Goal: Download file/media

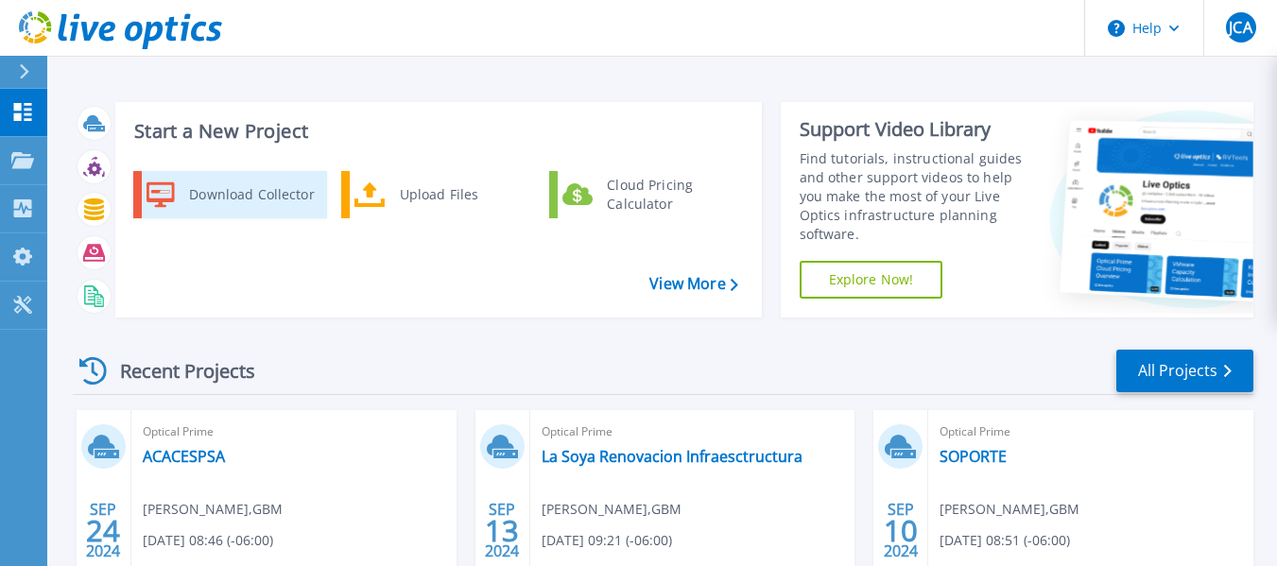
click at [237, 197] on div "Download Collector" at bounding box center [251, 195] width 143 height 38
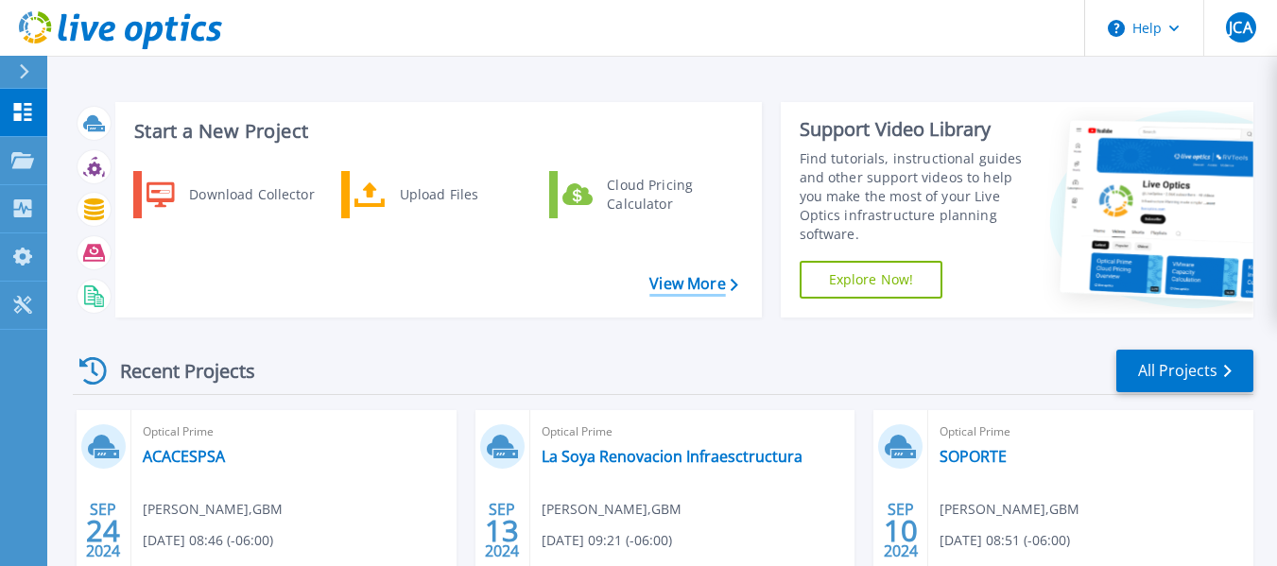
click at [674, 282] on link "View More" at bounding box center [693, 284] width 88 height 18
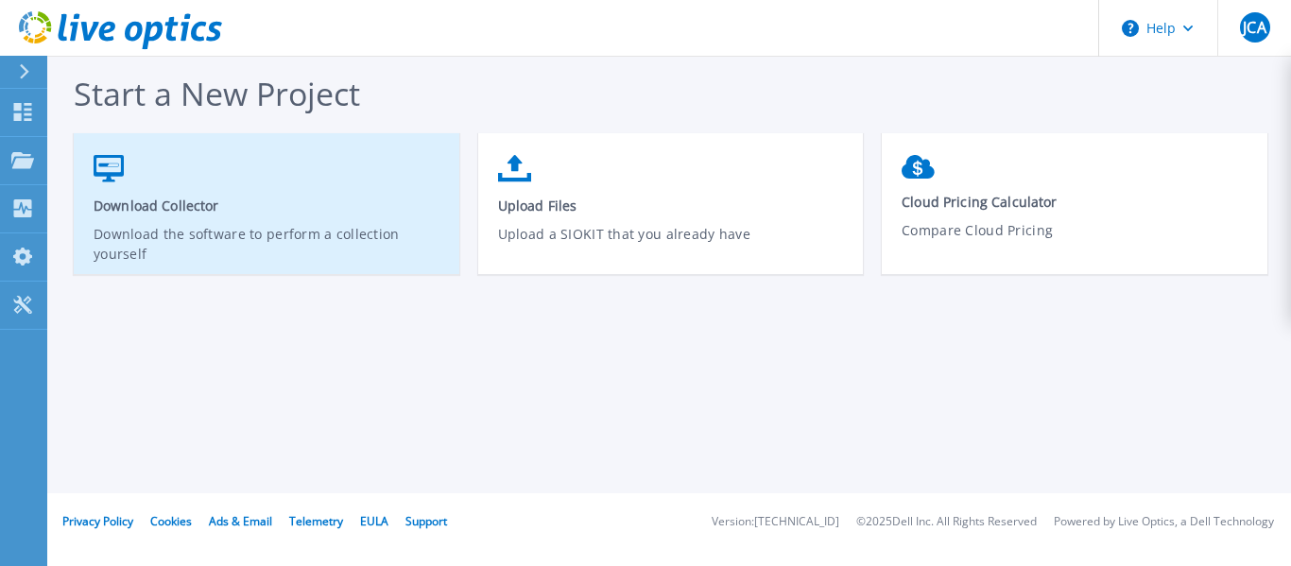
click at [195, 214] on span "Download Collector" at bounding box center [267, 206] width 347 height 18
